Goal: Information Seeking & Learning: Learn about a topic

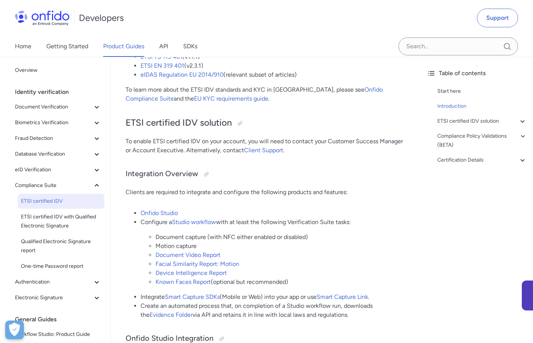
scroll to position [208, 0]
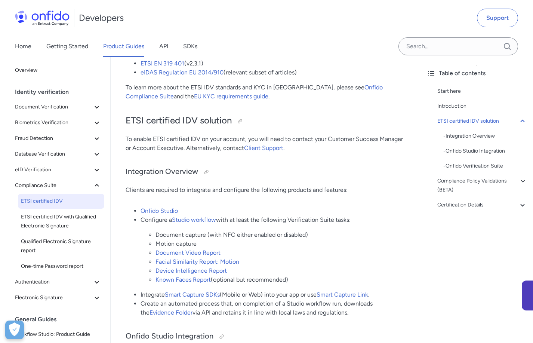
click at [186, 245] on li "Motion capture" at bounding box center [280, 243] width 250 height 9
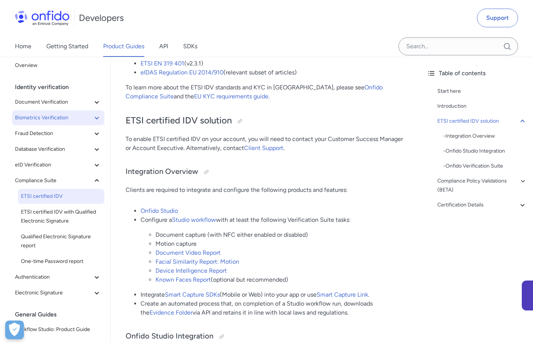
click at [68, 119] on span "Biometrics Verification" at bounding box center [53, 117] width 77 height 9
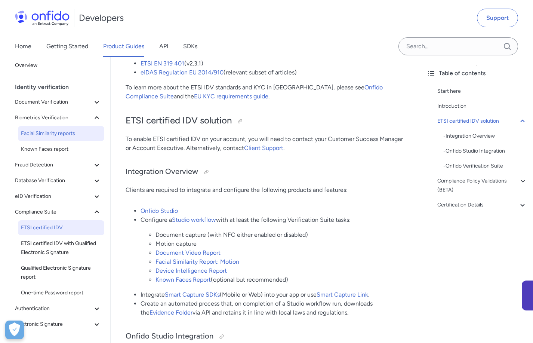
click at [66, 137] on span "Facial Similarity reports" at bounding box center [61, 133] width 80 height 9
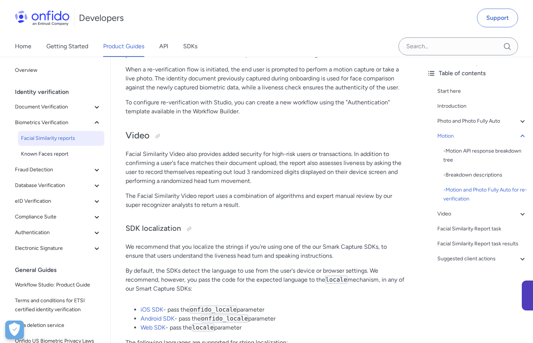
scroll to position [1688, 0]
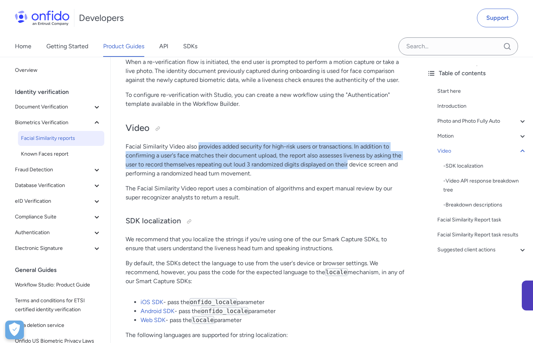
drag, startPoint x: 197, startPoint y: 146, endPoint x: 348, endPoint y: 162, distance: 151.9
click at [348, 162] on p "Facial Similarity Video also provides added security for high-risk users or tra…" at bounding box center [266, 160] width 280 height 36
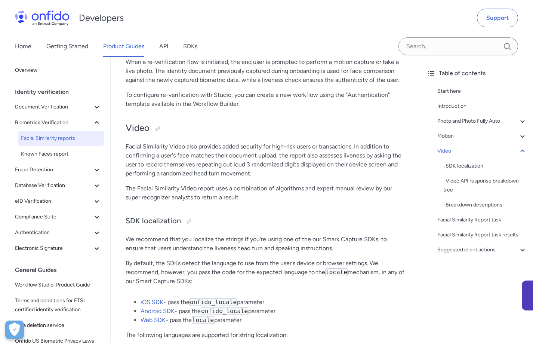
click at [335, 178] on p "Facial Similarity Video also provides added security for high-risk users or tra…" at bounding box center [266, 160] width 280 height 36
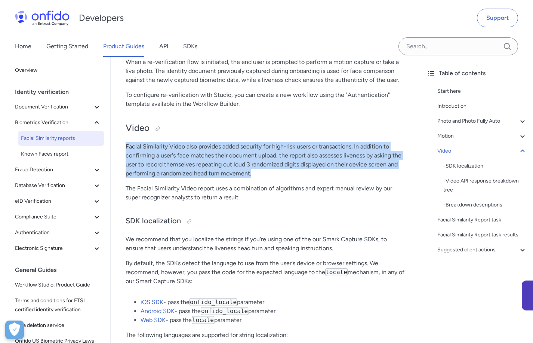
drag, startPoint x: 126, startPoint y: 144, endPoint x: 258, endPoint y: 171, distance: 134.7
click at [258, 171] on p "Facial Similarity Video also provides added security for high-risk users or tra…" at bounding box center [266, 160] width 280 height 36
copy p "Facial Similarity Video also provides added security for high-risk users or tra…"
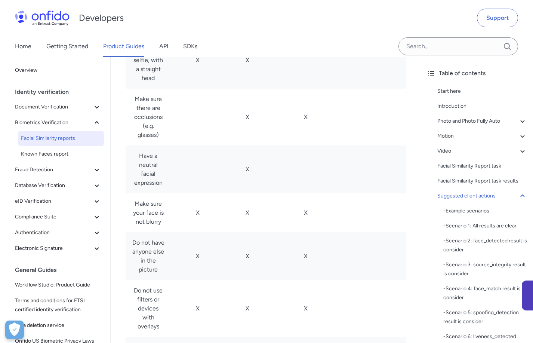
scroll to position [4766, 0]
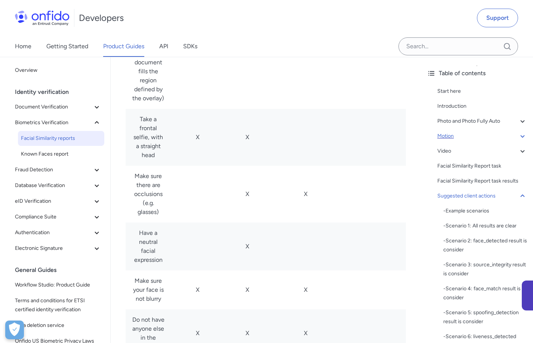
click at [447, 136] on div "Motion" at bounding box center [482, 136] width 90 height 9
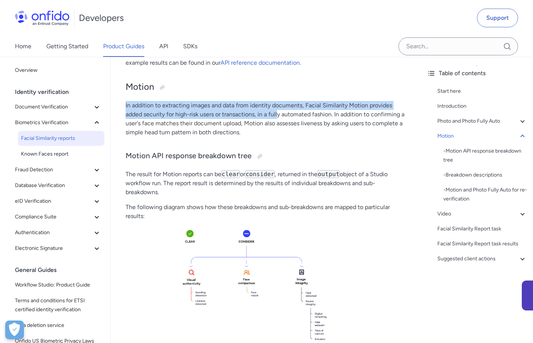
drag, startPoint x: 126, startPoint y: 105, endPoint x: 274, endPoint y: 117, distance: 148.8
click at [277, 117] on p "In addition to extracting images and data from identity documents, Facial Simil…" at bounding box center [266, 119] width 280 height 36
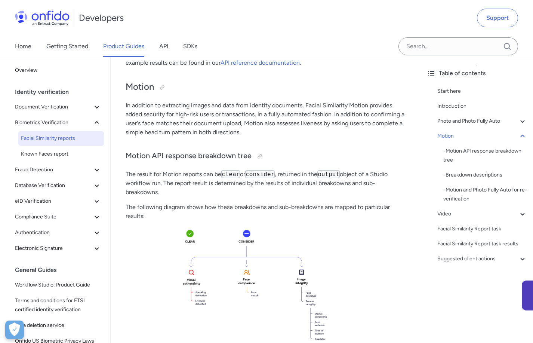
click at [301, 132] on p "In addition to extracting images and data from identity documents, Facial Simil…" at bounding box center [266, 119] width 280 height 36
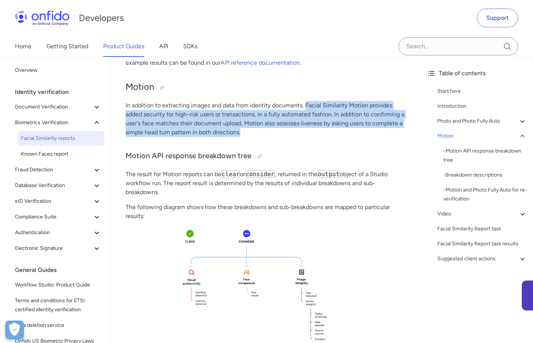
drag, startPoint x: 306, startPoint y: 105, endPoint x: 334, endPoint y: 131, distance: 38.3
click at [334, 131] on p "In addition to extracting images and data from identity documents, Facial Simil…" at bounding box center [266, 119] width 280 height 36
copy p "Facial Similarity Motion provides added security for high-risk users or transac…"
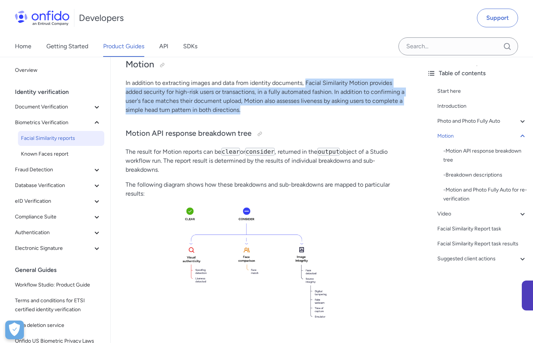
scroll to position [940, 0]
